Goal: Information Seeking & Learning: Check status

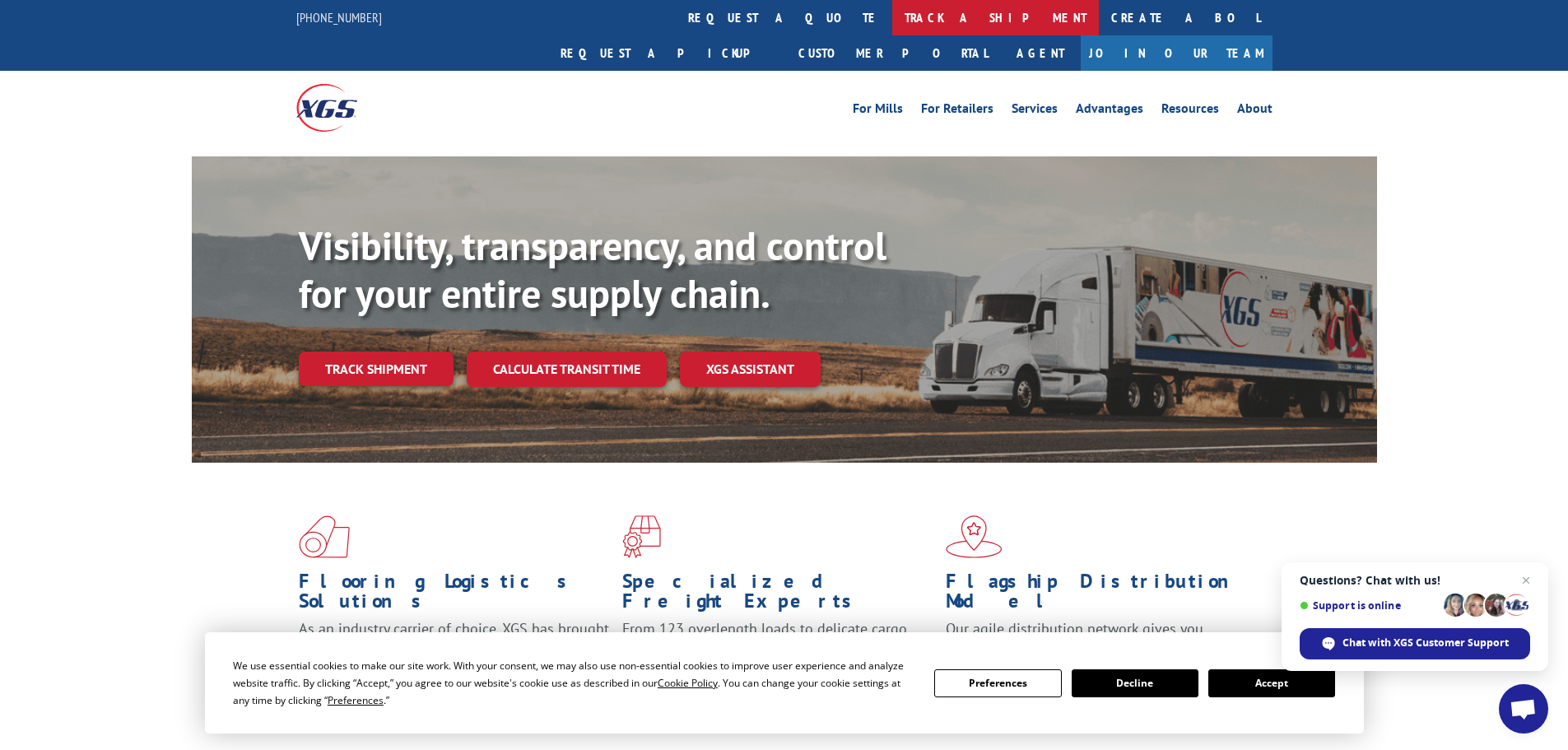
click at [892, 2] on link "track a shipment" at bounding box center [995, 18] width 207 height 35
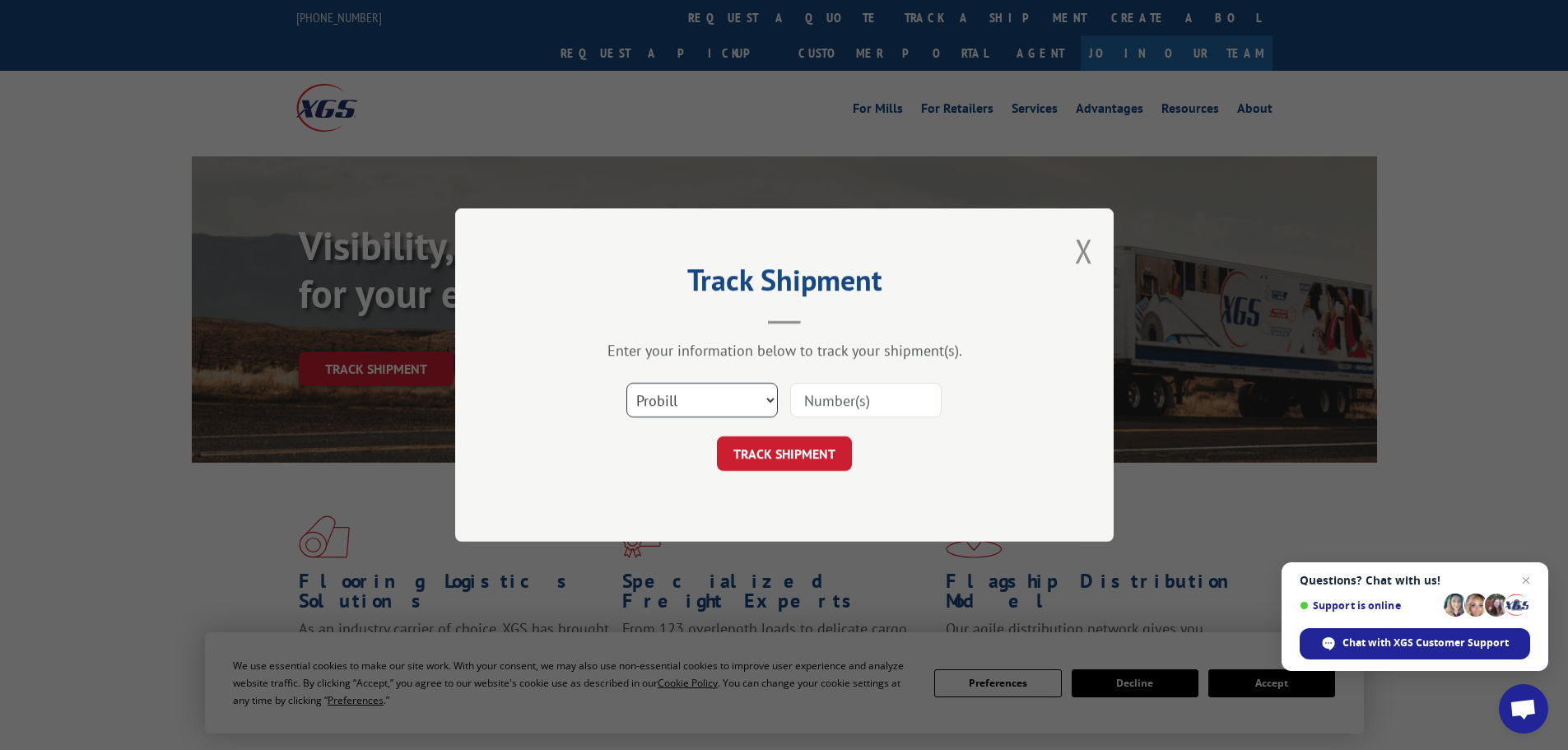
click at [698, 405] on select "Select category... Probill BOL PO" at bounding box center [702, 400] width 152 height 34
select select "po"
click at [626, 383] on select "Select category... Probill BOL PO" at bounding box center [702, 400] width 152 height 34
click at [847, 399] on input at bounding box center [866, 400] width 152 height 34
paste input "55529124"
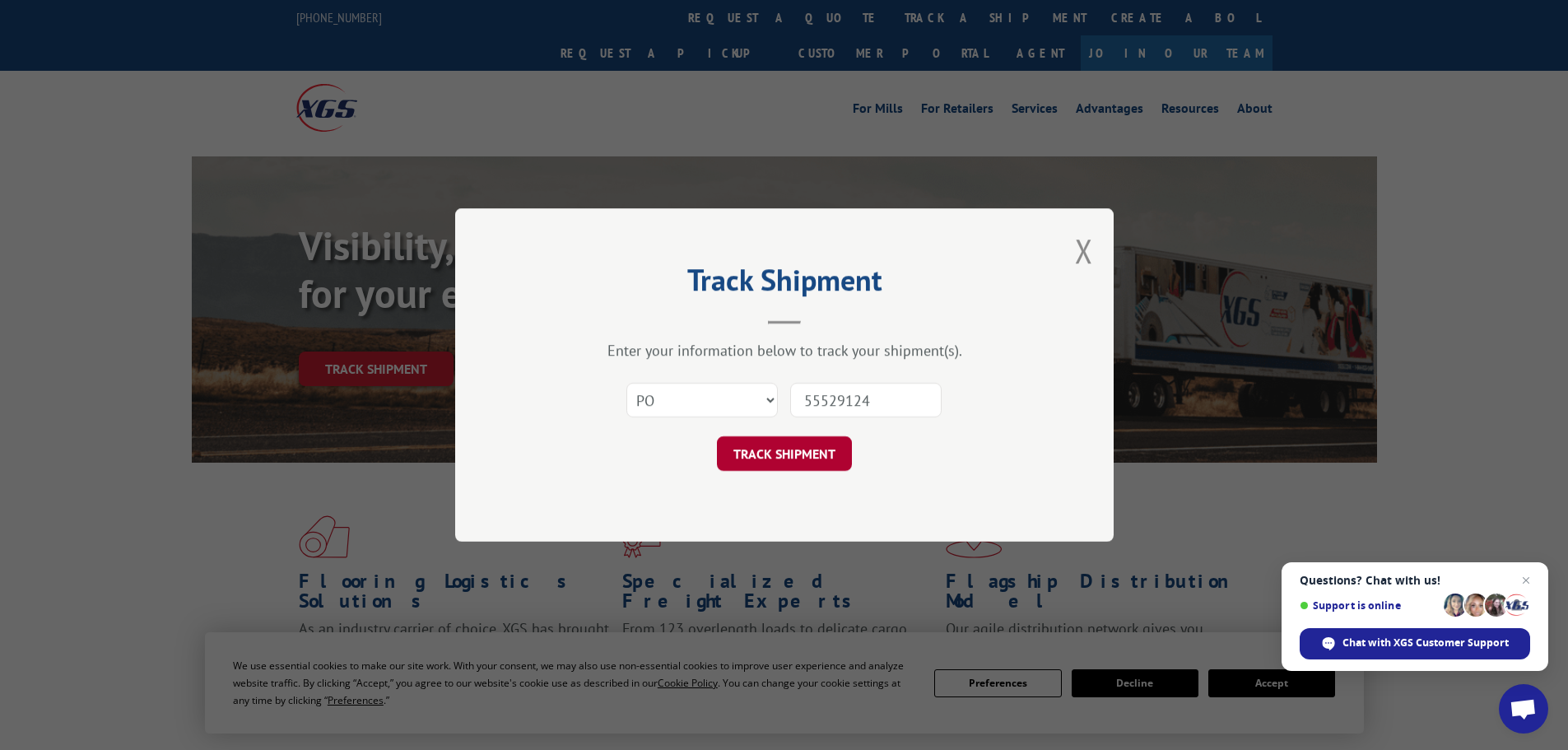
type input "55529124"
click at [828, 442] on button "TRACK SHIPMENT" at bounding box center [784, 453] width 135 height 34
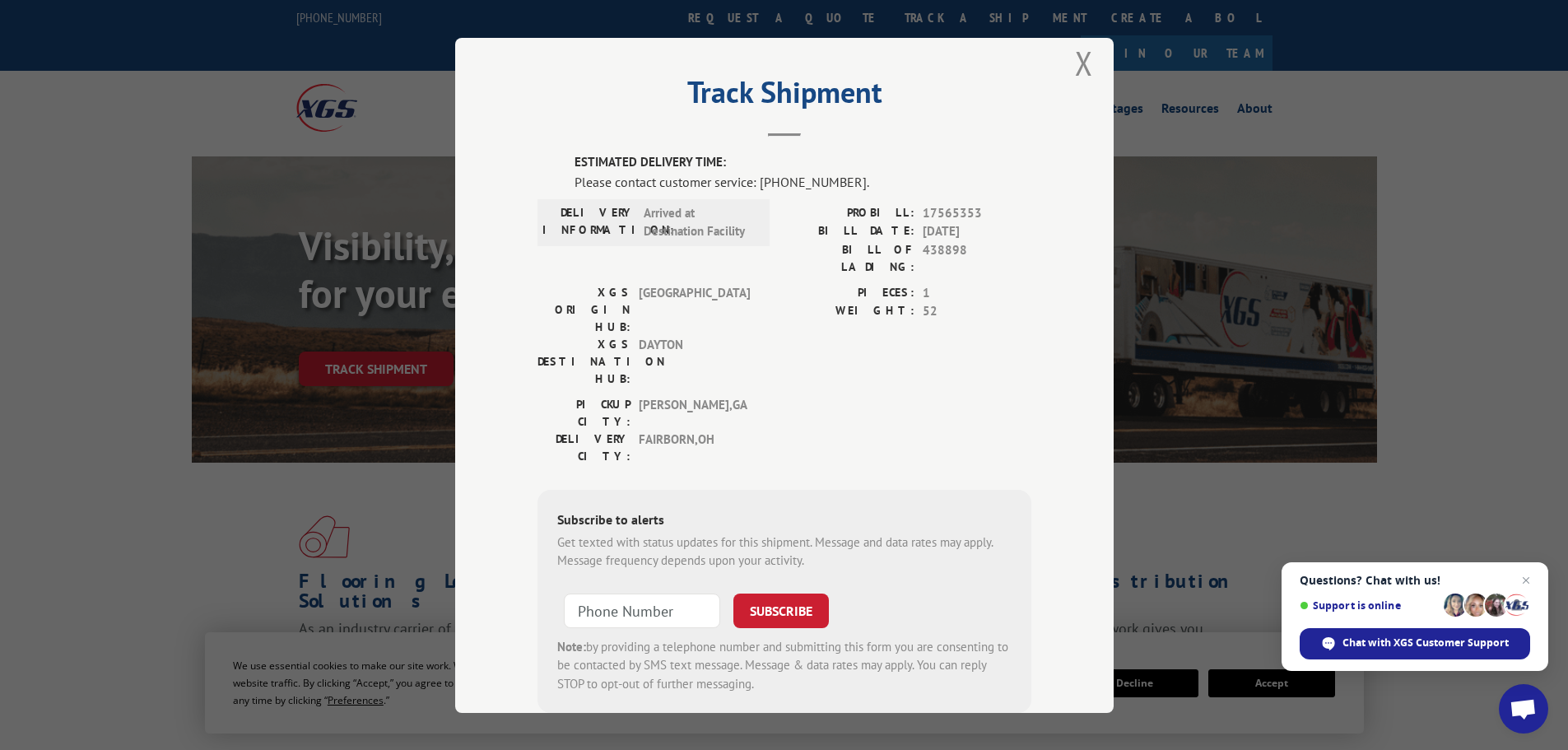
scroll to position [33, 0]
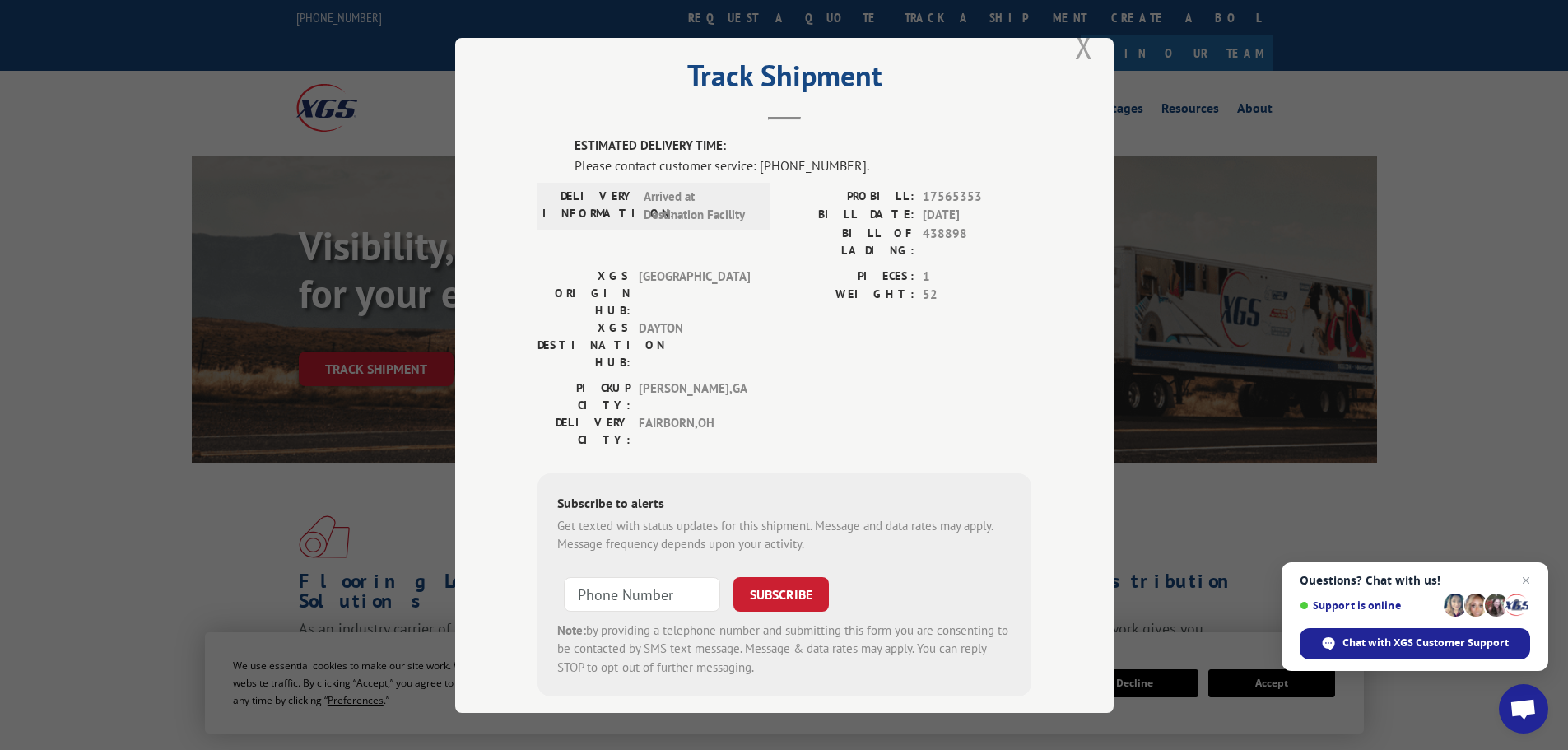
click at [1084, 63] on button "Close modal" at bounding box center [1084, 47] width 18 height 44
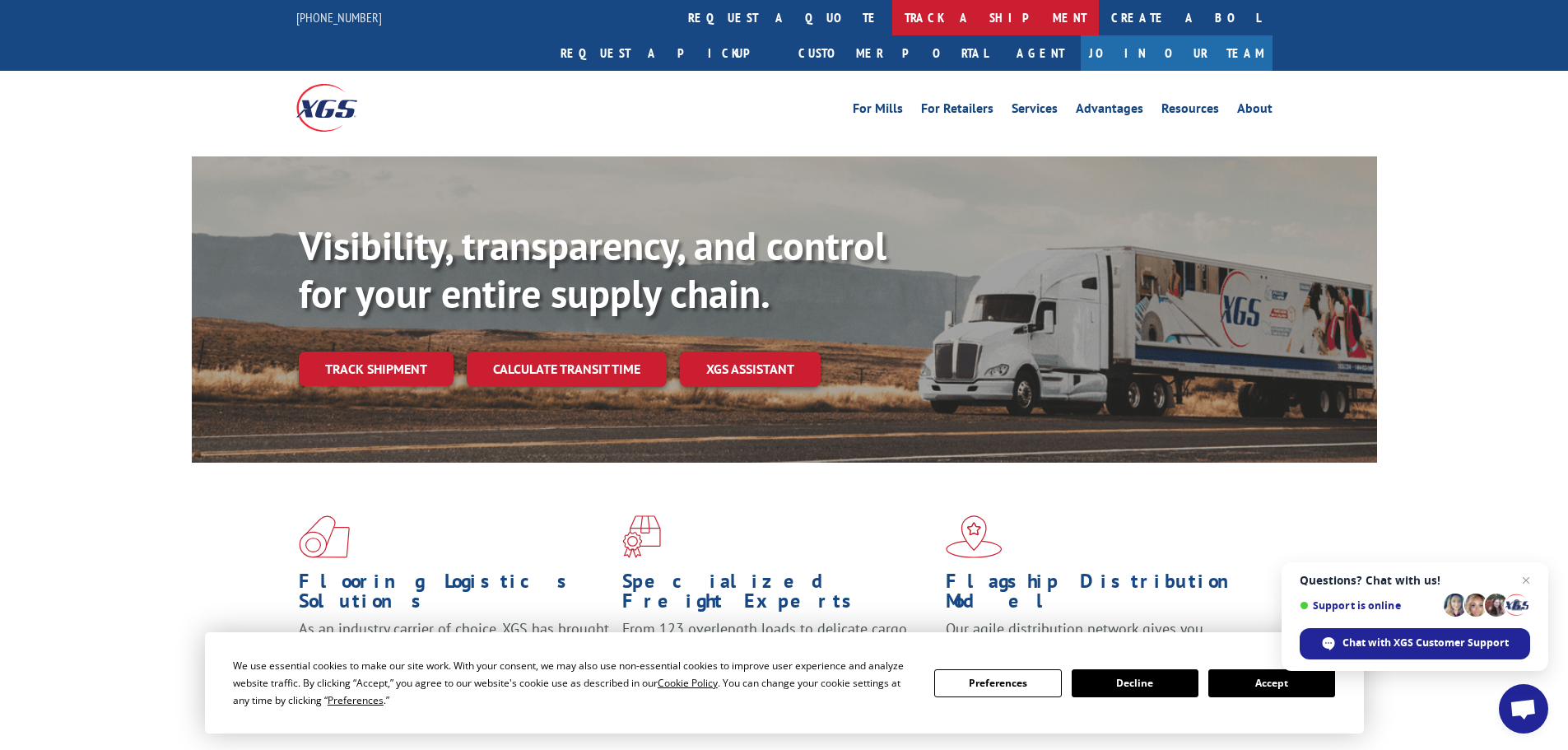
click at [892, 9] on link "track a shipment" at bounding box center [995, 18] width 207 height 35
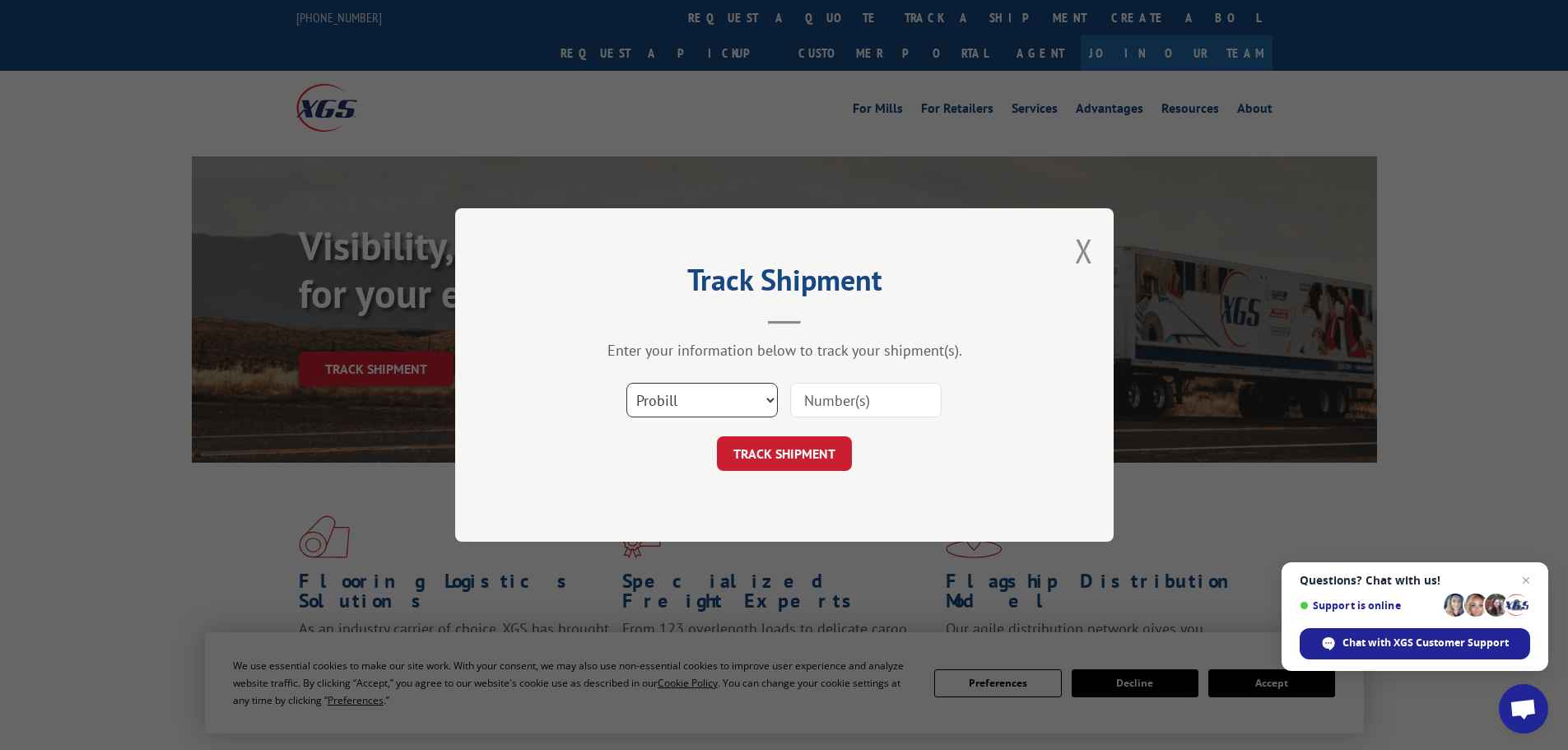
click at [683, 396] on select "Select category... Probill BOL PO" at bounding box center [702, 400] width 152 height 34
select select "po"
click at [626, 383] on select "Select category... Probill BOL PO" at bounding box center [702, 400] width 152 height 34
paste input "55573921"
type input "55573921"
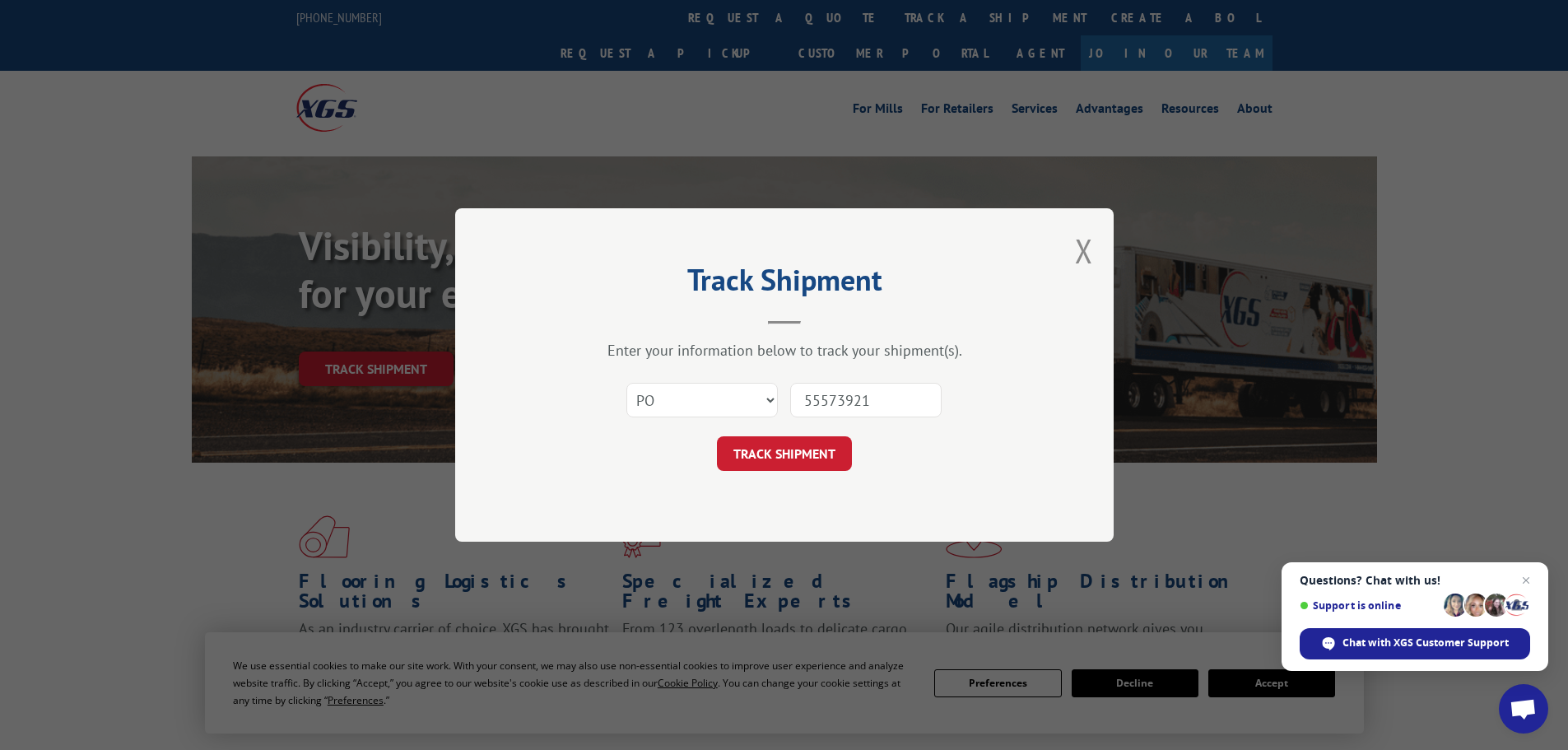
click button "TRACK SHIPMENT" at bounding box center [784, 453] width 135 height 34
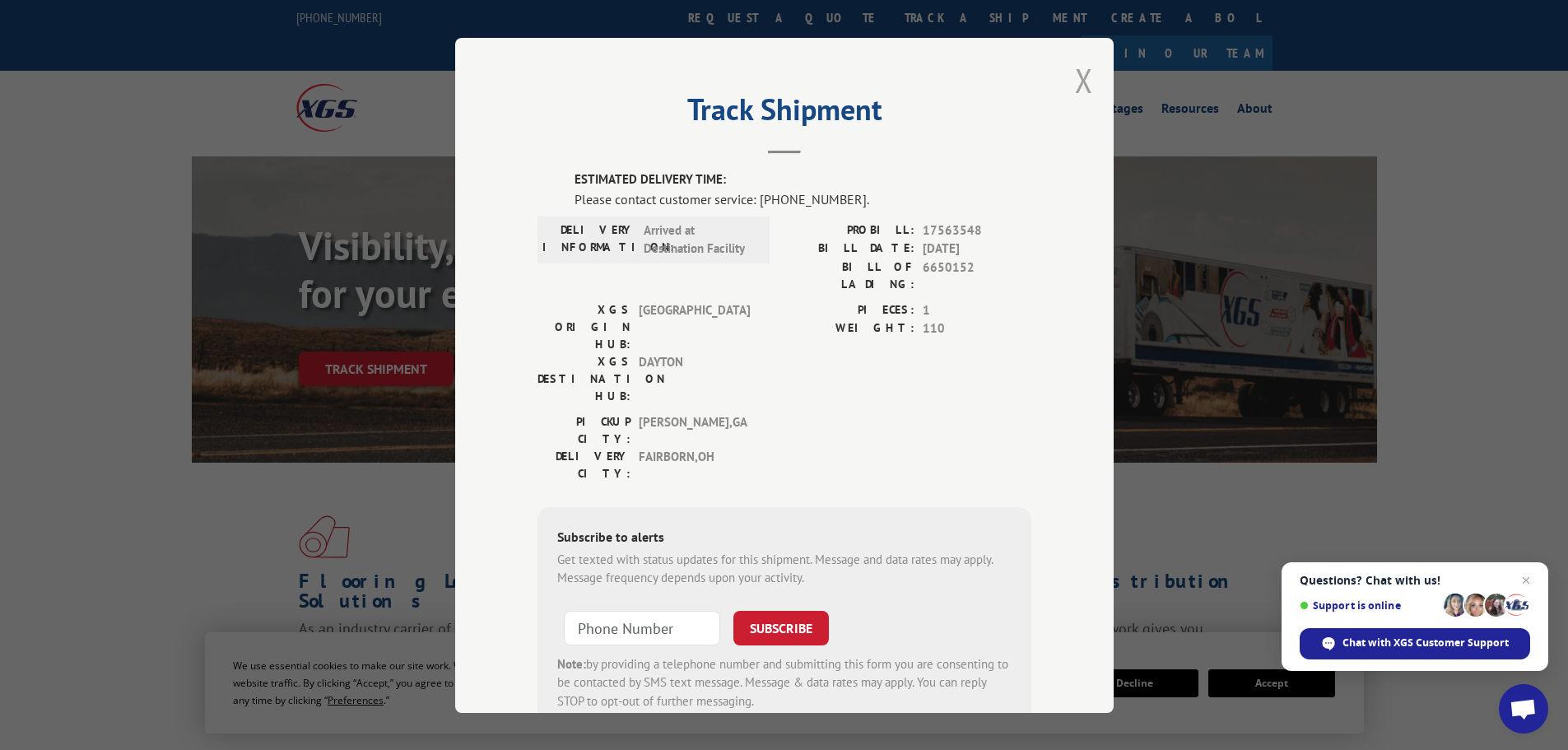
click at [1082, 85] on button "Close modal" at bounding box center [1084, 80] width 18 height 44
